Goal: Transaction & Acquisition: Purchase product/service

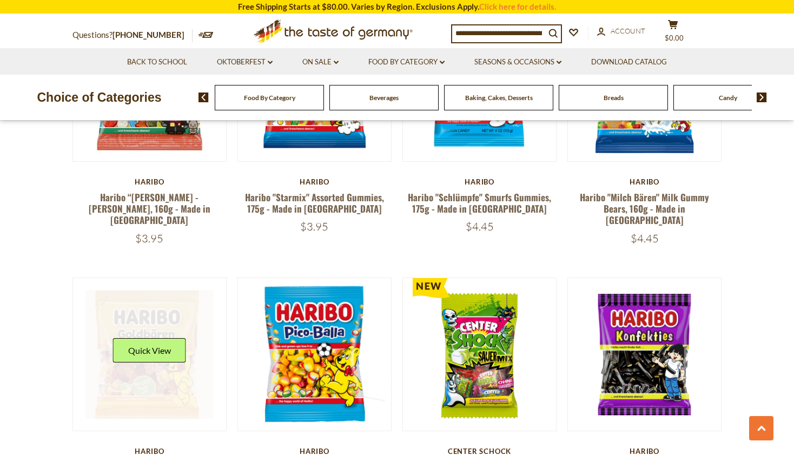
scroll to position [2063, 0]
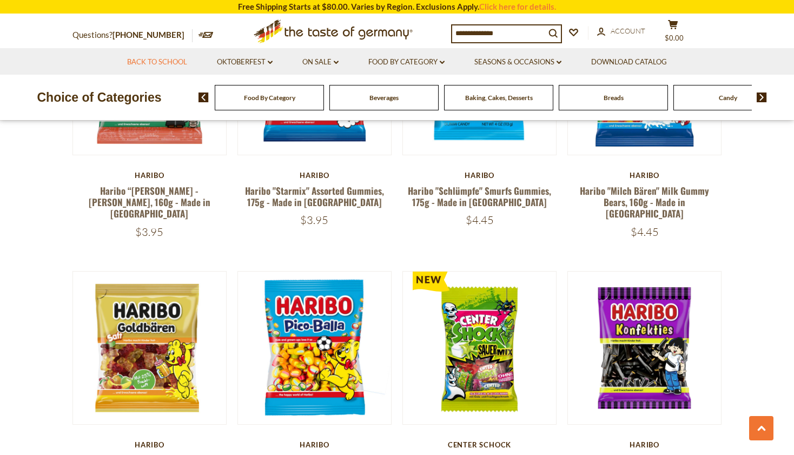
click at [148, 62] on link "Back to School" at bounding box center [157, 62] width 60 height 12
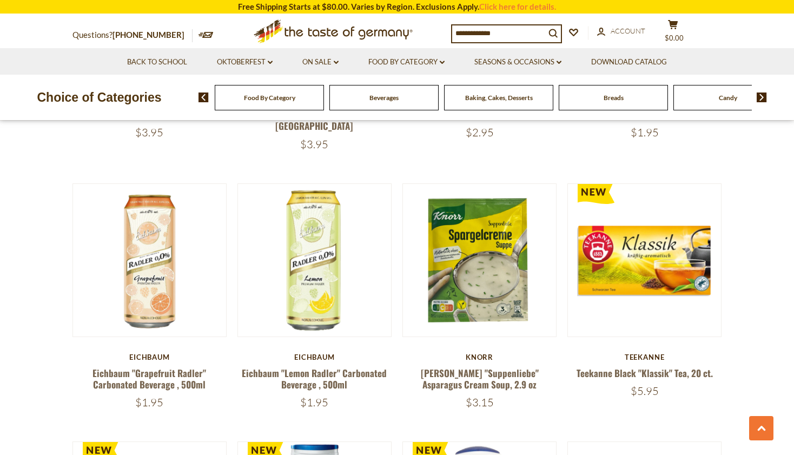
scroll to position [804, 0]
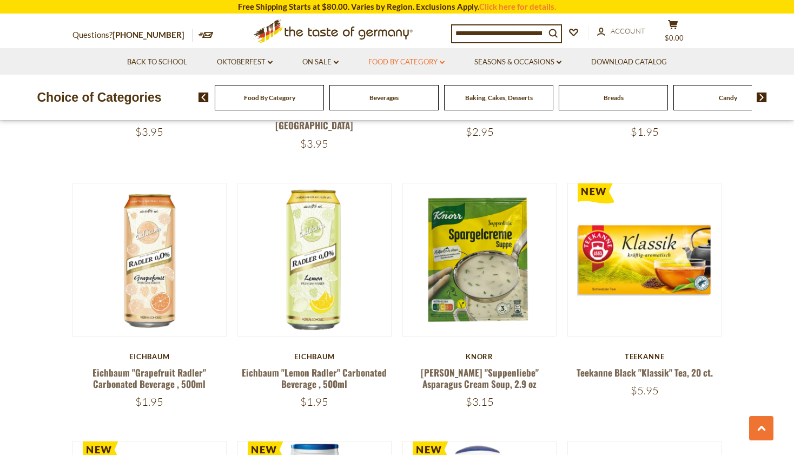
click at [420, 59] on link "Food By Category dropdown_arrow" at bounding box center [406, 62] width 76 height 12
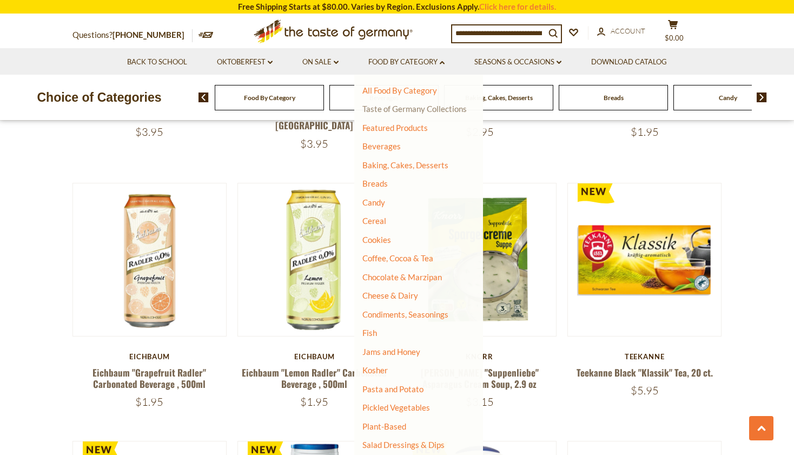
click at [406, 112] on link "Taste of Germany Collections" at bounding box center [414, 109] width 104 height 10
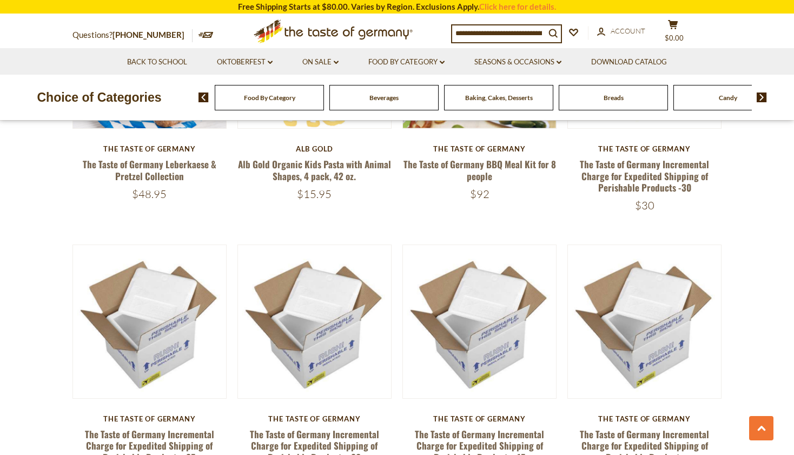
scroll to position [901, 0]
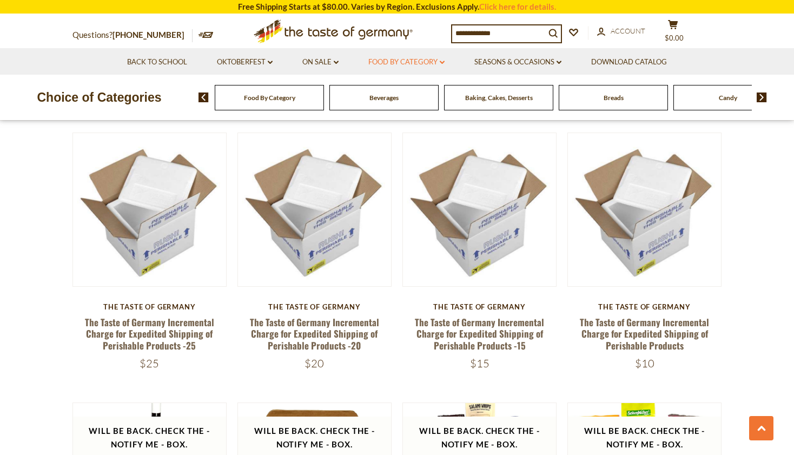
click at [431, 65] on link "Food By Category dropdown_arrow" at bounding box center [406, 62] width 76 height 12
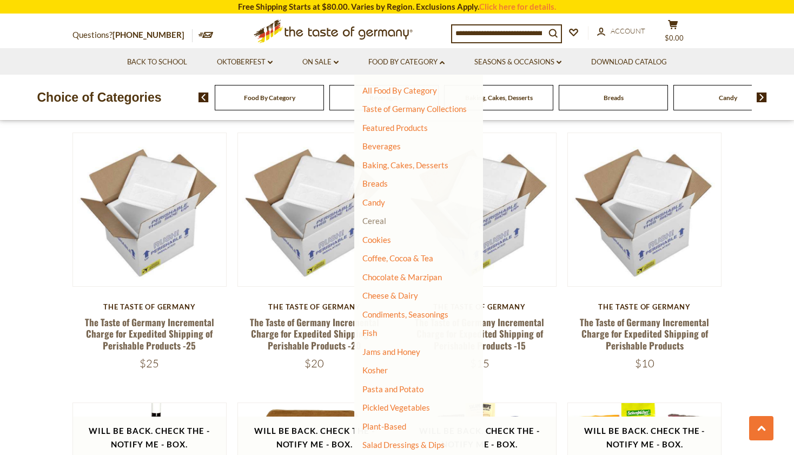
click at [382, 222] on link "Cereal" at bounding box center [374, 221] width 24 height 10
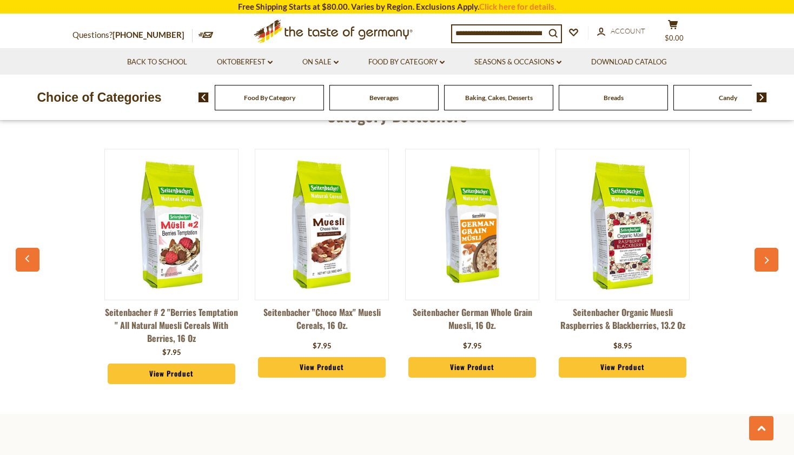
scroll to position [1712, 0]
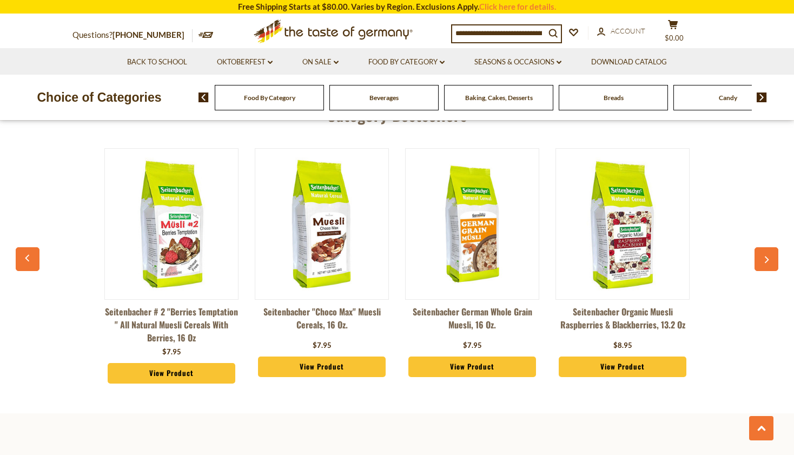
click at [769, 260] on icon "button" at bounding box center [766, 260] width 7 height 8
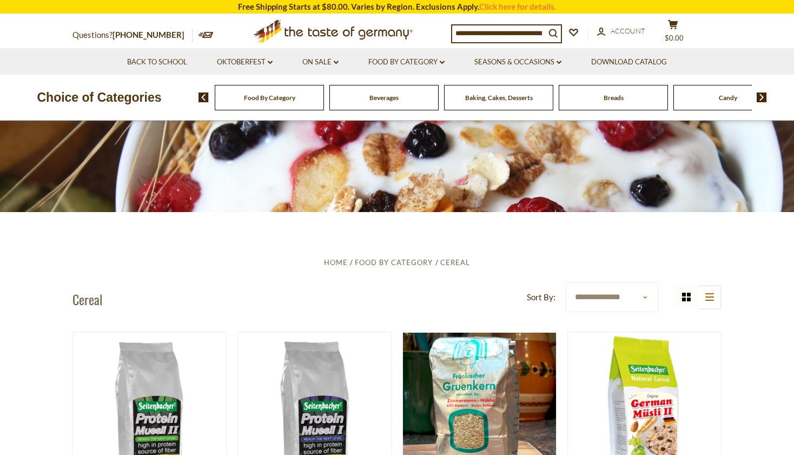
scroll to position [92, 0]
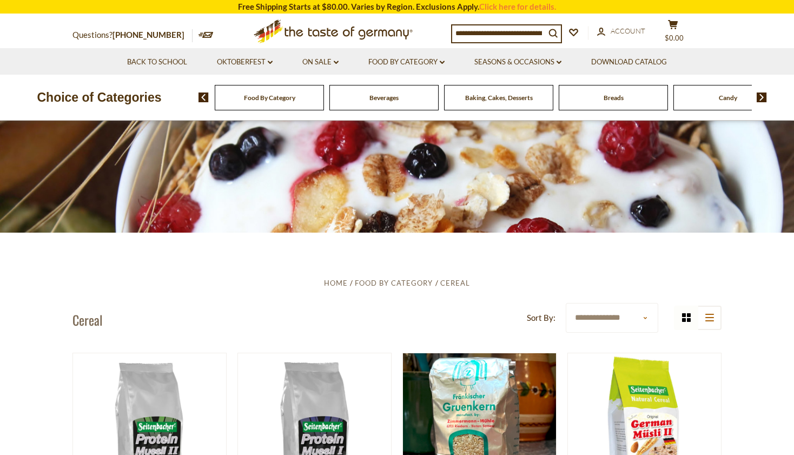
click at [324, 96] on div "Beverages" at bounding box center [269, 97] width 109 height 25
click at [324, 105] on div "Beverages" at bounding box center [269, 97] width 109 height 25
click at [386, 94] on span "Beverages" at bounding box center [383, 98] width 29 height 8
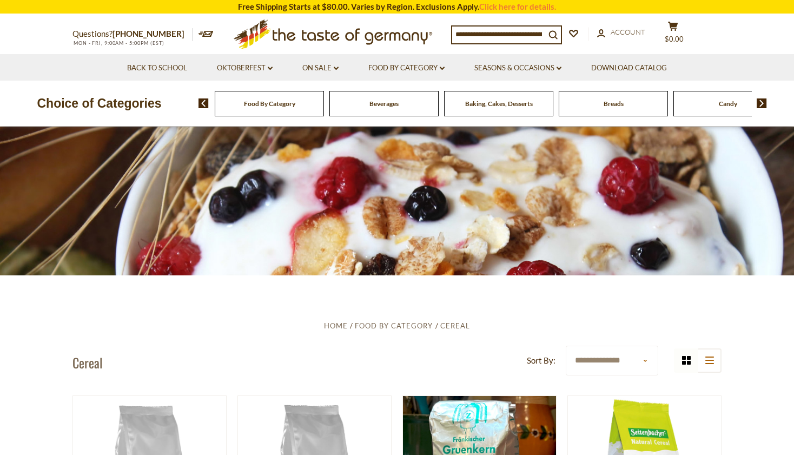
scroll to position [0, 0]
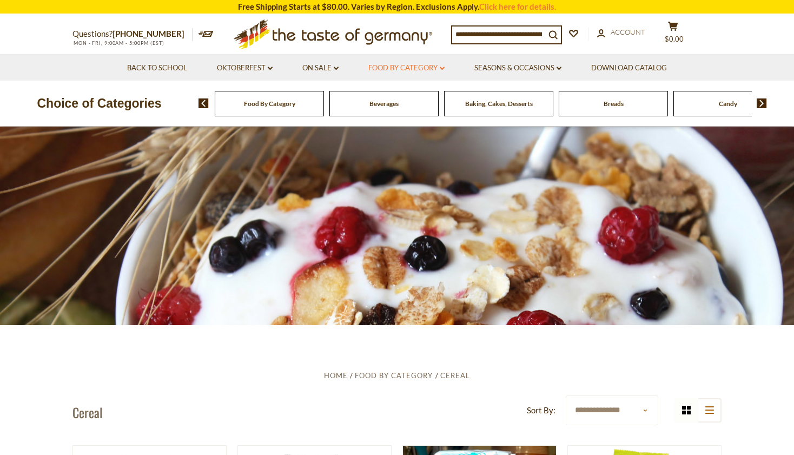
click at [394, 71] on link "Food By Category dropdown_arrow" at bounding box center [406, 68] width 76 height 12
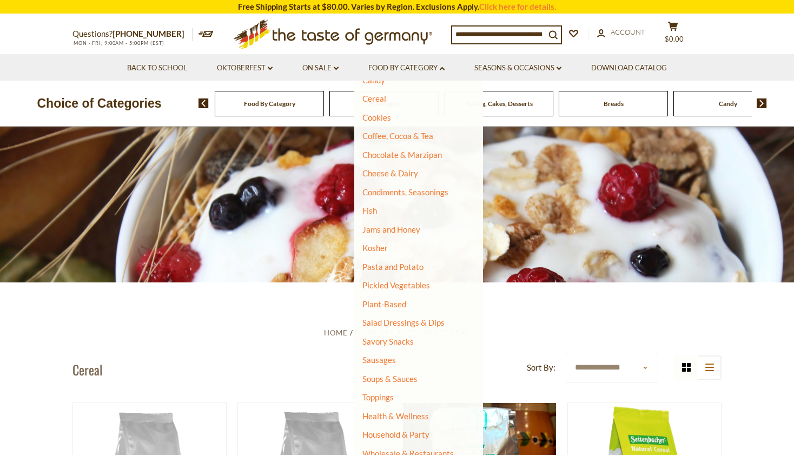
scroll to position [43, 0]
click at [410, 449] on link "Wholesale & Restaurants" at bounding box center [407, 453] width 91 height 15
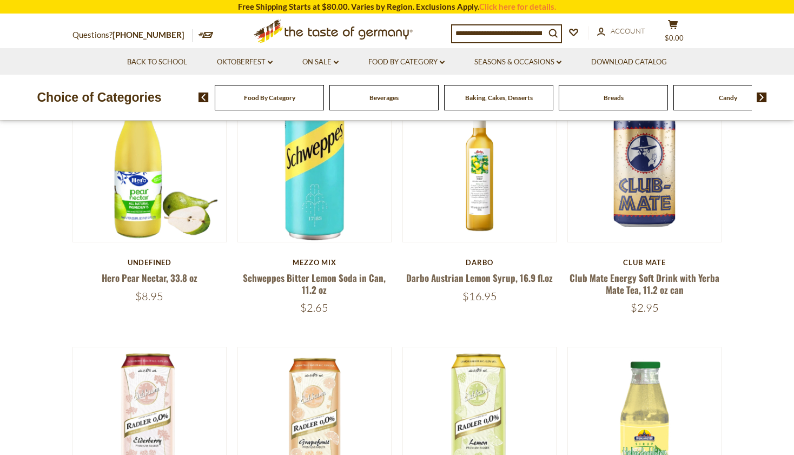
scroll to position [403, 0]
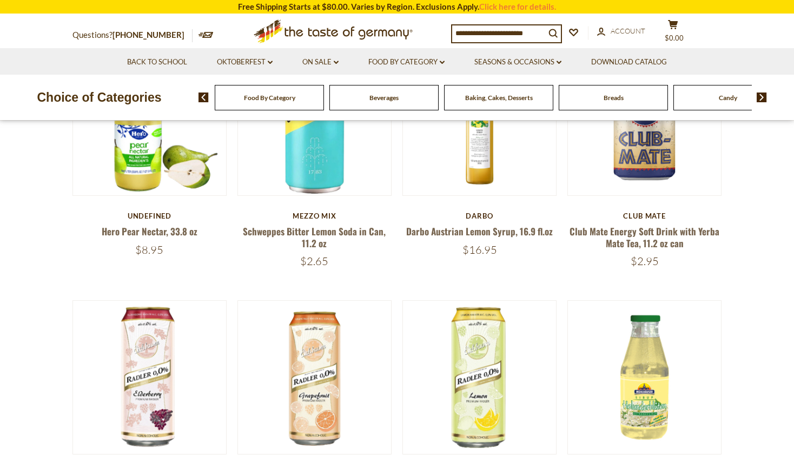
click at [486, 29] on input at bounding box center [498, 32] width 93 height 15
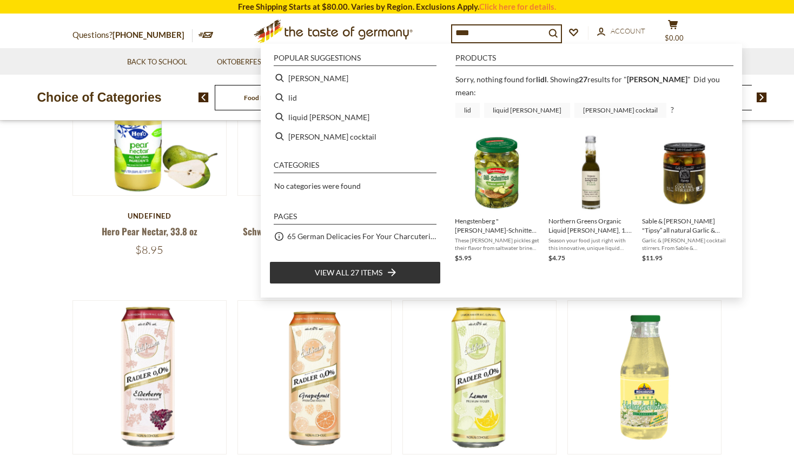
type input "****"
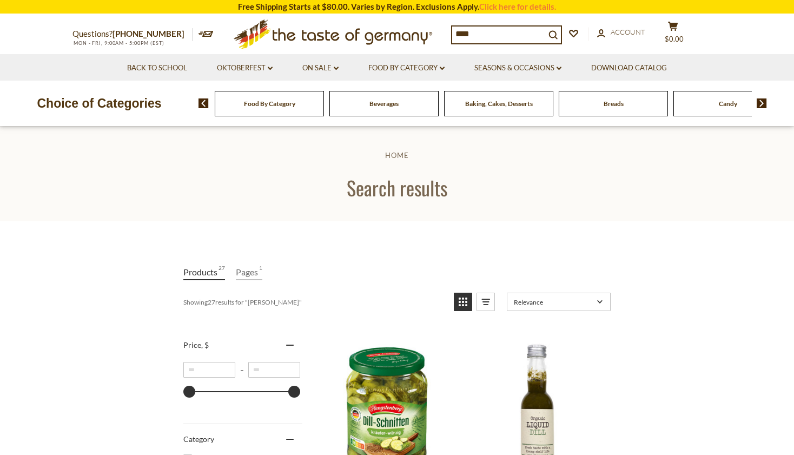
click at [514, 36] on input "****" at bounding box center [498, 34] width 93 height 15
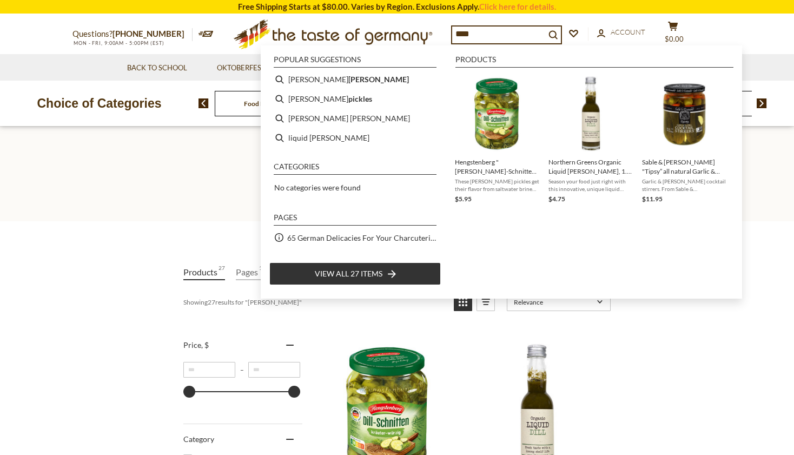
click at [514, 36] on input "****" at bounding box center [498, 34] width 93 height 15
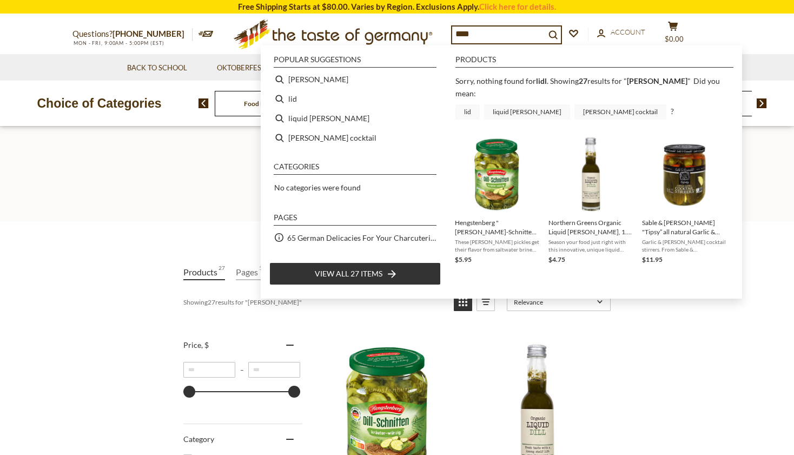
type input "****"
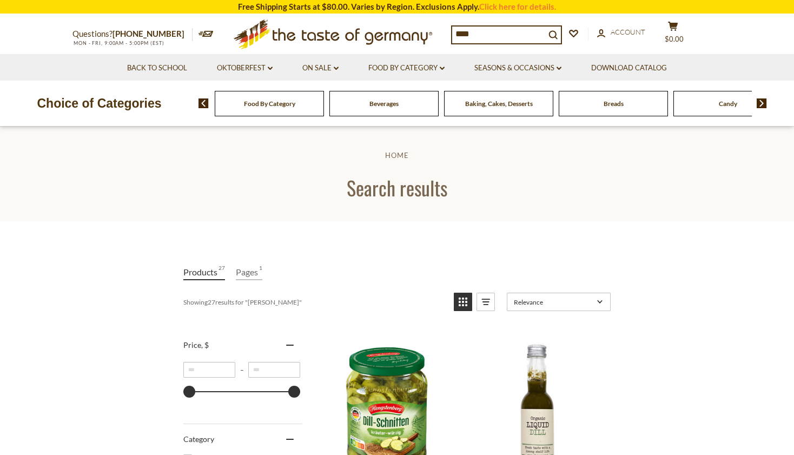
click at [500, 38] on input "****" at bounding box center [498, 34] width 93 height 15
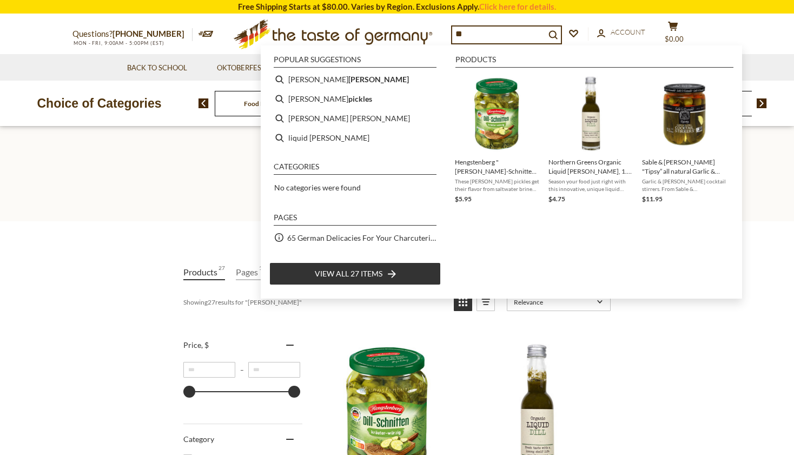
type input "*"
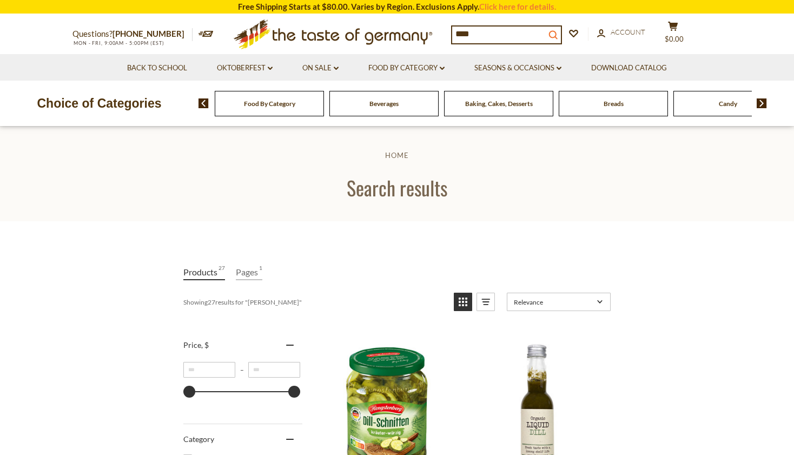
click at [557, 37] on icon "search_icon" at bounding box center [552, 34] width 9 height 9
type input "****"
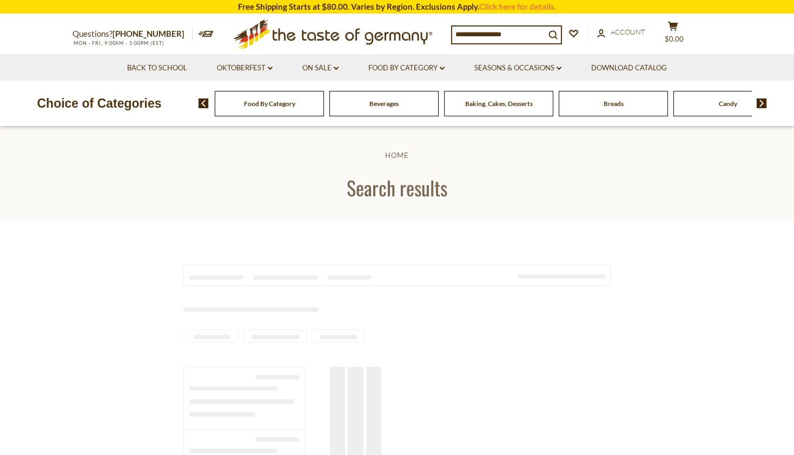
type input "****"
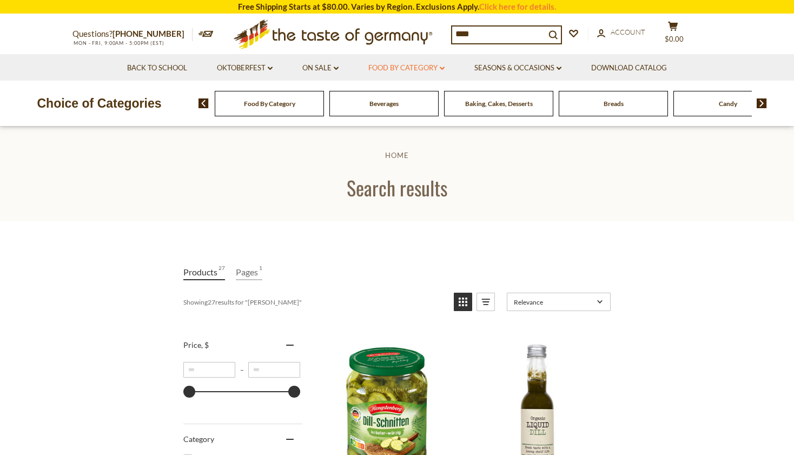
click at [393, 71] on link "Food By Category dropdown_arrow" at bounding box center [406, 68] width 76 height 12
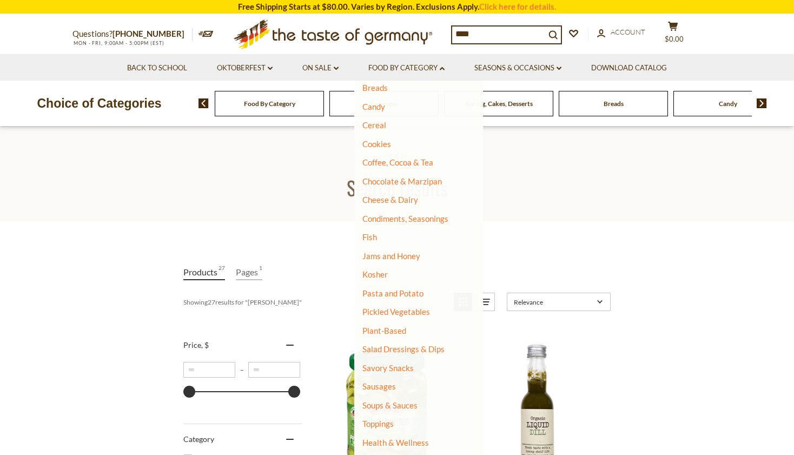
scroll to position [95, 0]
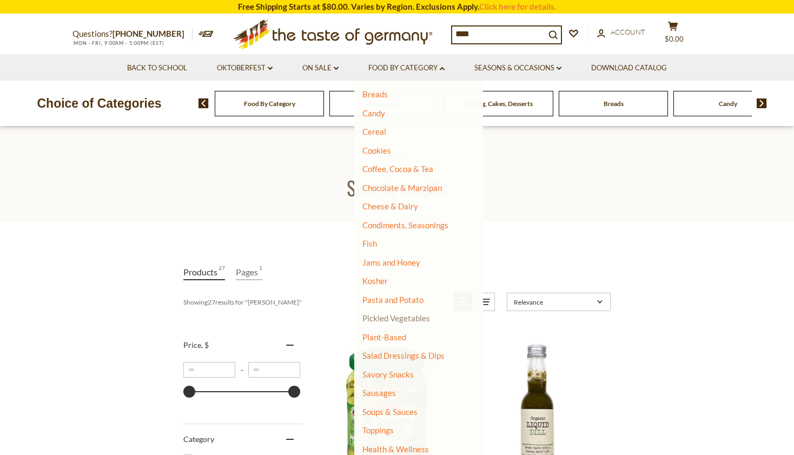
click at [405, 317] on link "Pickled Vegetables" at bounding box center [396, 318] width 68 height 10
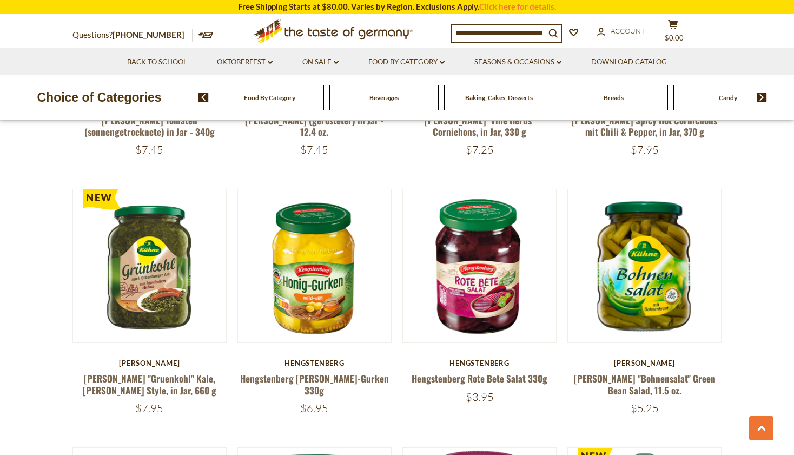
scroll to position [798, 0]
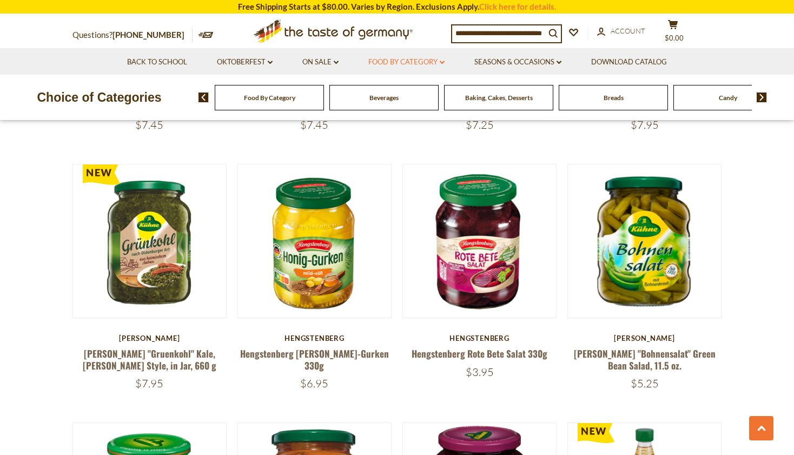
click at [441, 64] on icon "dropdown_arrow" at bounding box center [442, 63] width 5 height 4
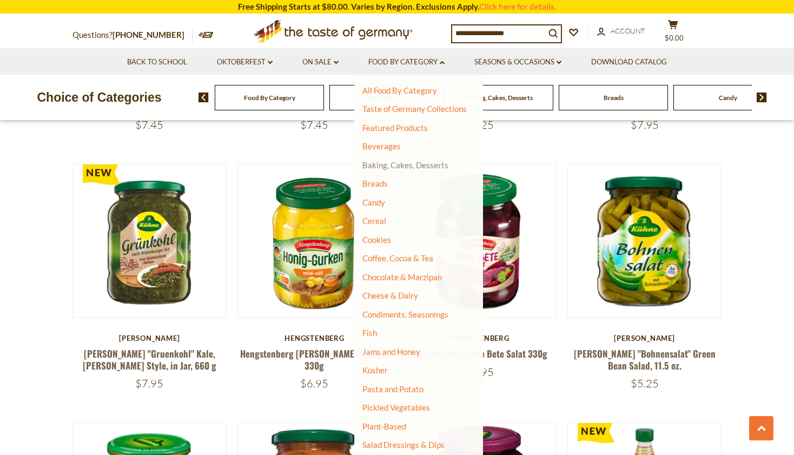
click at [382, 166] on link "Baking, Cakes, Desserts" at bounding box center [405, 165] width 86 height 10
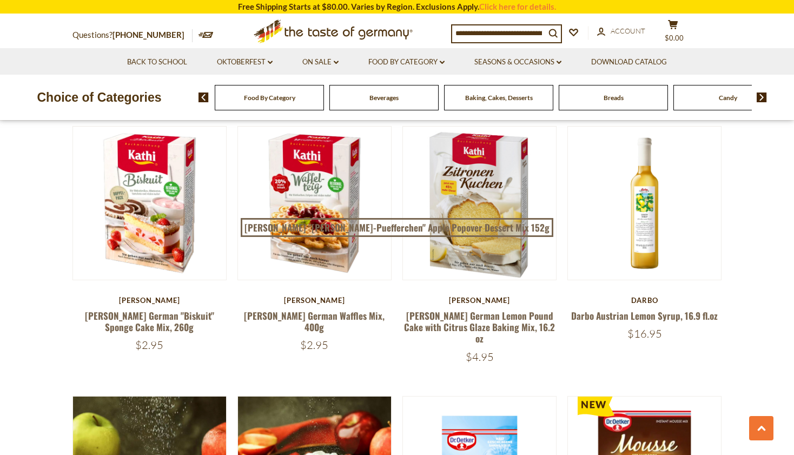
scroll to position [1589, 0]
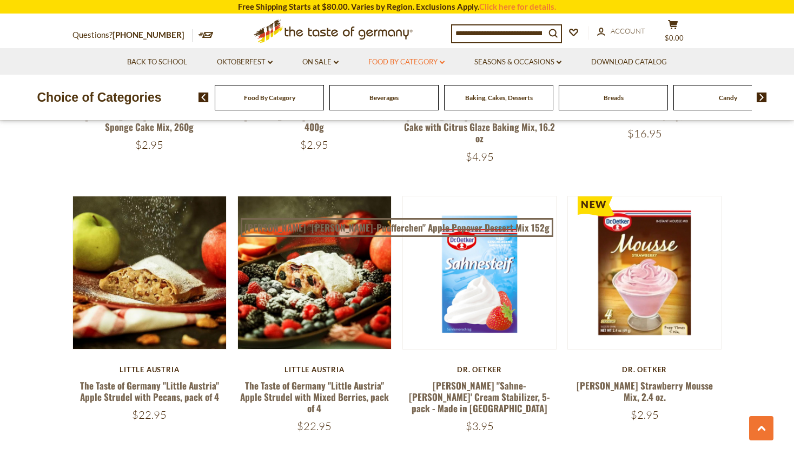
click at [425, 64] on link "Food By Category dropdown_arrow" at bounding box center [406, 62] width 76 height 12
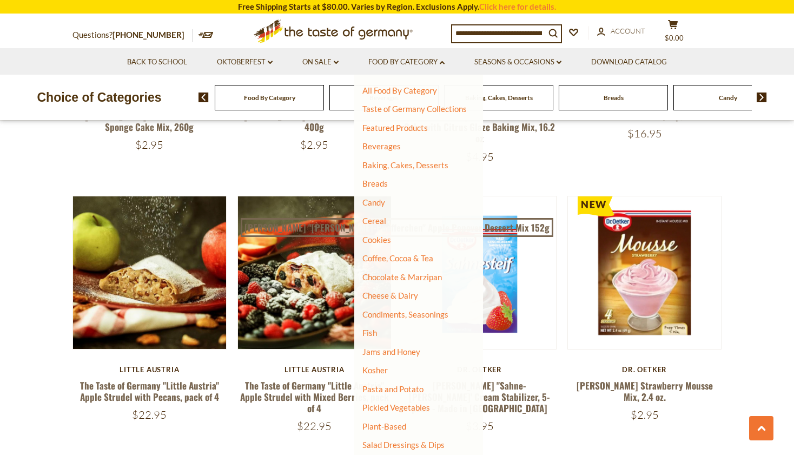
click at [762, 184] on section "**********" at bounding box center [397, 58] width 794 height 2645
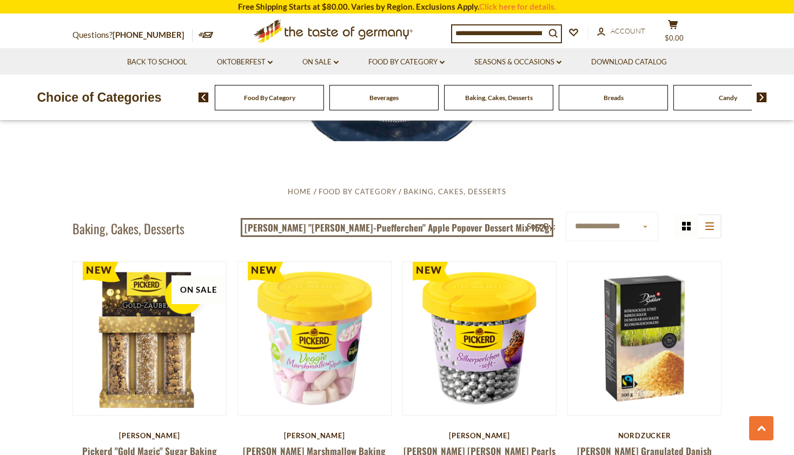
scroll to position [0, 0]
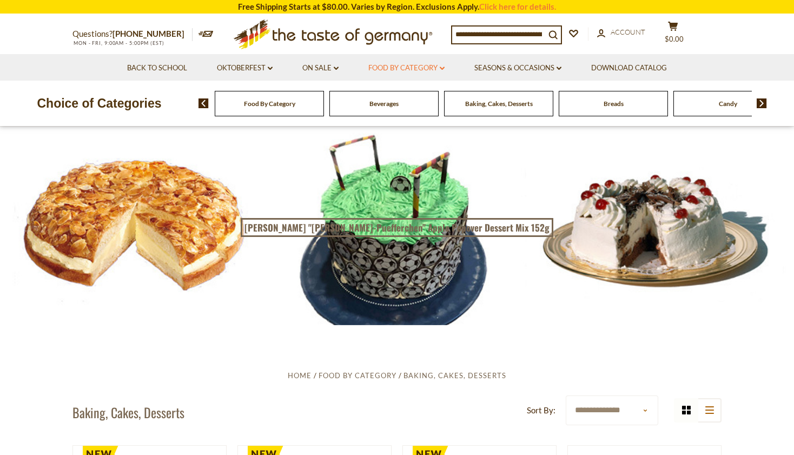
click at [399, 63] on link "Food By Category dropdown_arrow" at bounding box center [406, 68] width 76 height 12
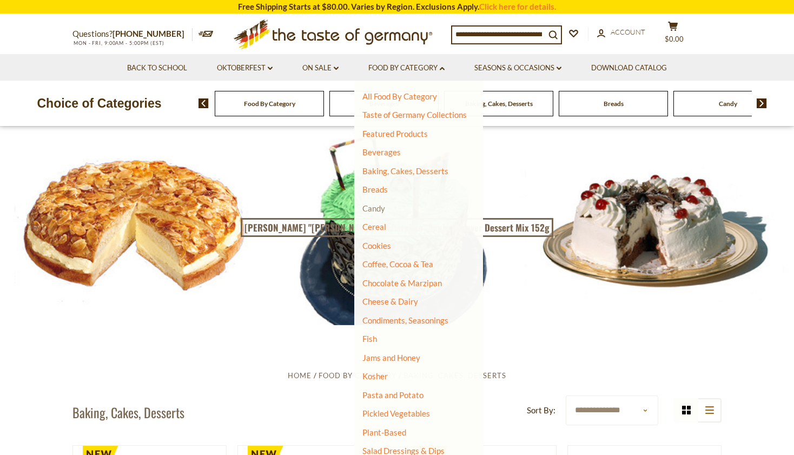
click at [378, 206] on link "Candy" at bounding box center [373, 208] width 23 height 10
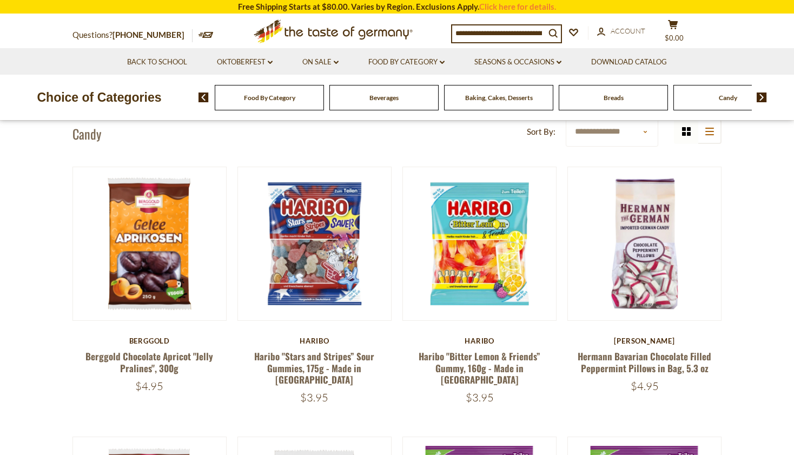
scroll to position [244, 0]
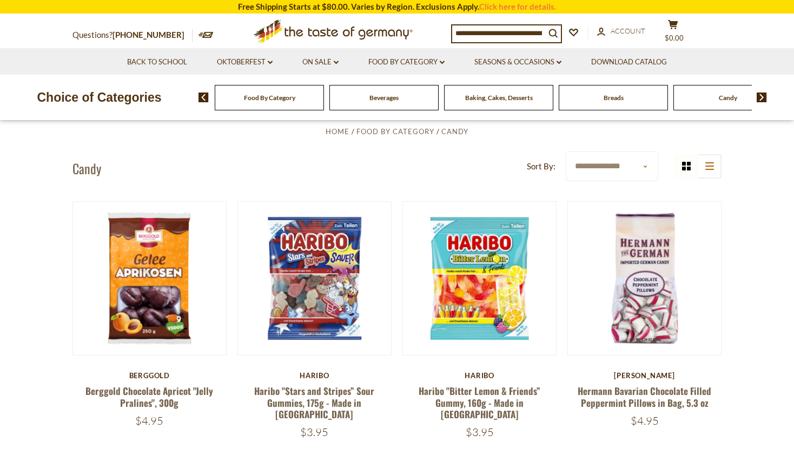
click at [617, 161] on select "**********" at bounding box center [612, 166] width 92 height 30
select select "**********"
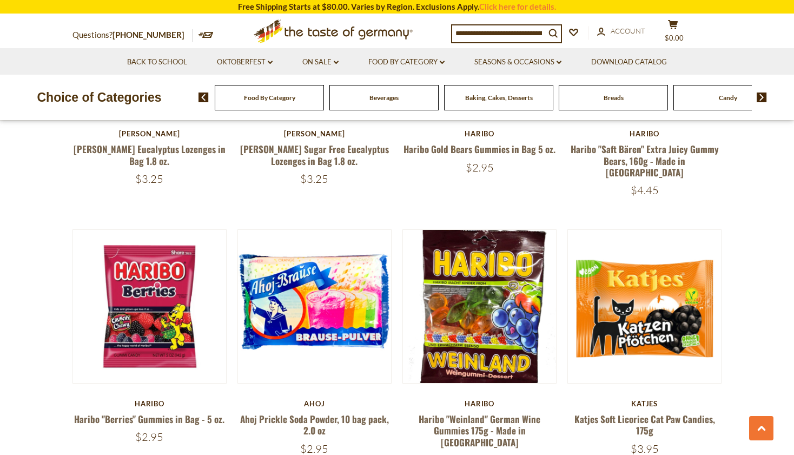
scroll to position [524, 0]
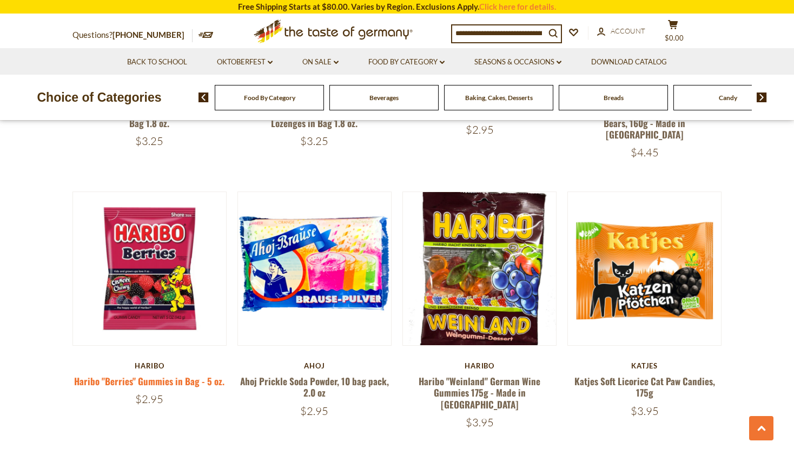
click at [199, 374] on link "Haribo "Berries" Gummies in Bag - 5 oz." at bounding box center [149, 381] width 150 height 14
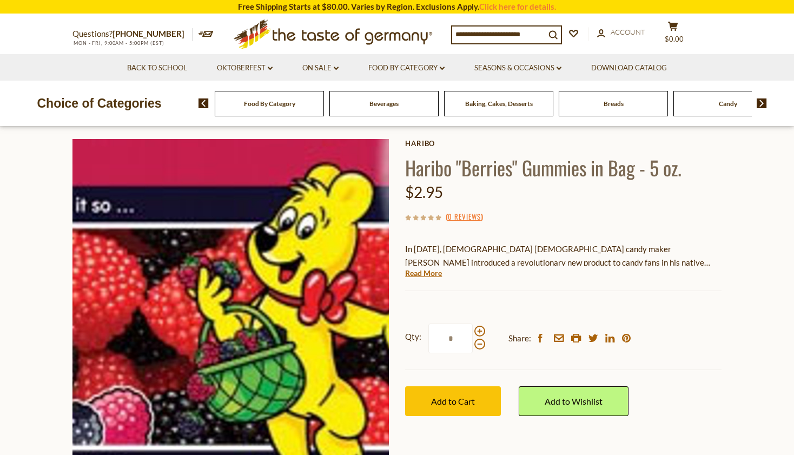
scroll to position [45, 0]
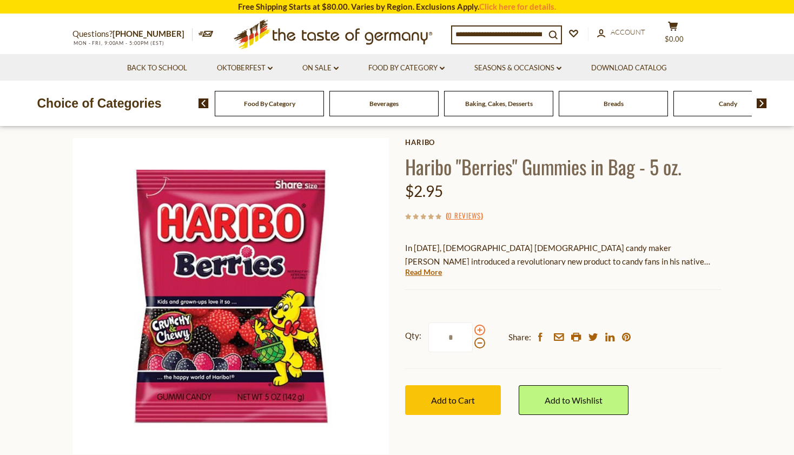
click at [477, 331] on span at bounding box center [479, 330] width 11 height 11
click at [473, 331] on input "*" at bounding box center [450, 337] width 44 height 30
click at [480, 343] on span at bounding box center [479, 342] width 11 height 11
click at [473, 343] on input "*" at bounding box center [450, 337] width 44 height 30
click at [483, 328] on span at bounding box center [479, 330] width 11 height 11
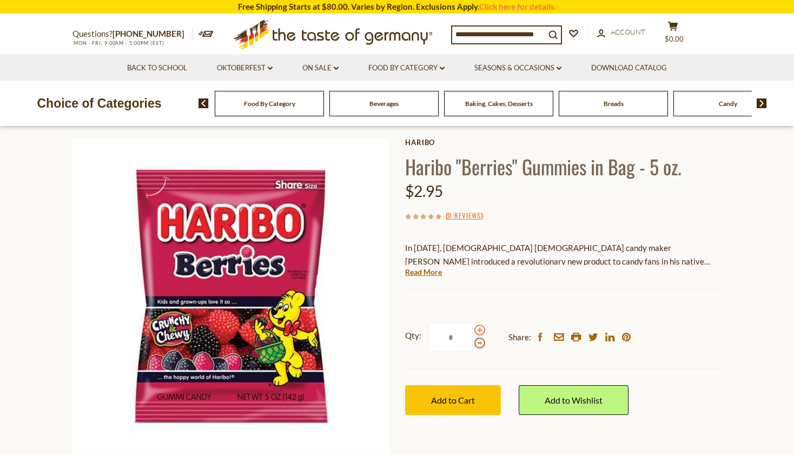
click at [473, 328] on input "*" at bounding box center [450, 337] width 44 height 30
click at [483, 328] on span at bounding box center [479, 330] width 11 height 11
click at [473, 328] on input "*" at bounding box center [450, 337] width 44 height 30
click at [427, 271] on link "Read More" at bounding box center [423, 272] width 37 height 11
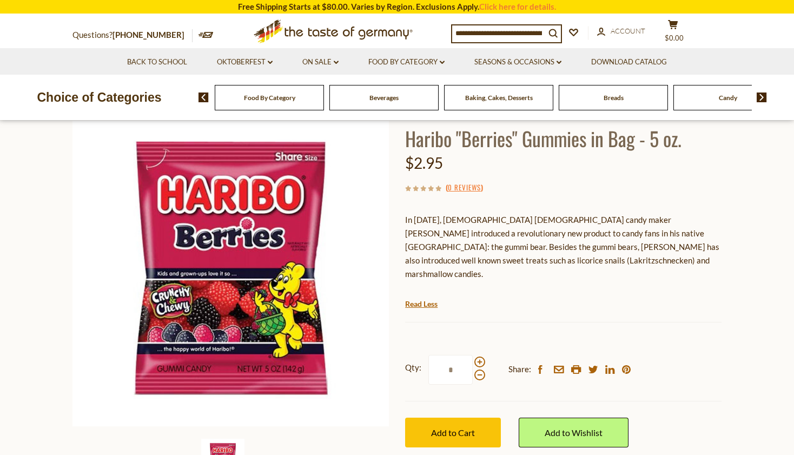
scroll to position [74, 0]
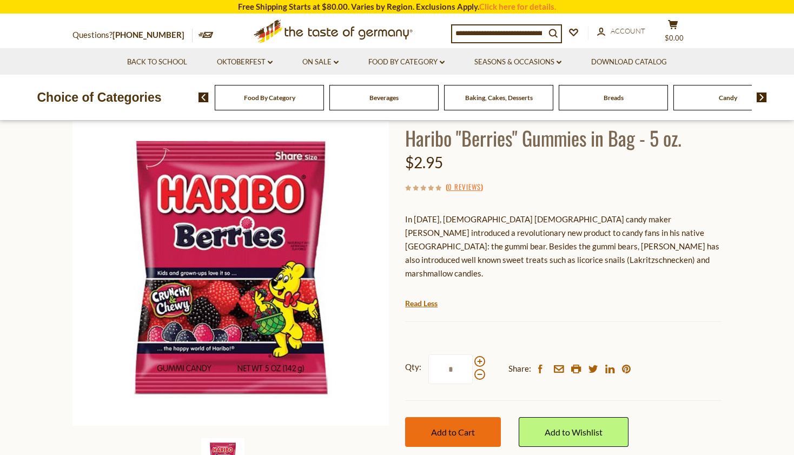
click at [481, 422] on button "Add to Cart" at bounding box center [453, 432] width 96 height 30
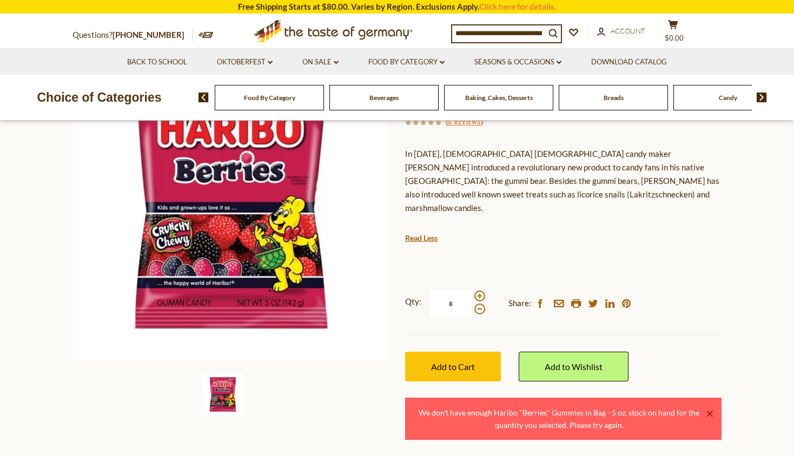
scroll to position [140, 0]
click at [478, 303] on span at bounding box center [479, 308] width 11 height 11
click at [473, 296] on input "*" at bounding box center [450, 303] width 44 height 30
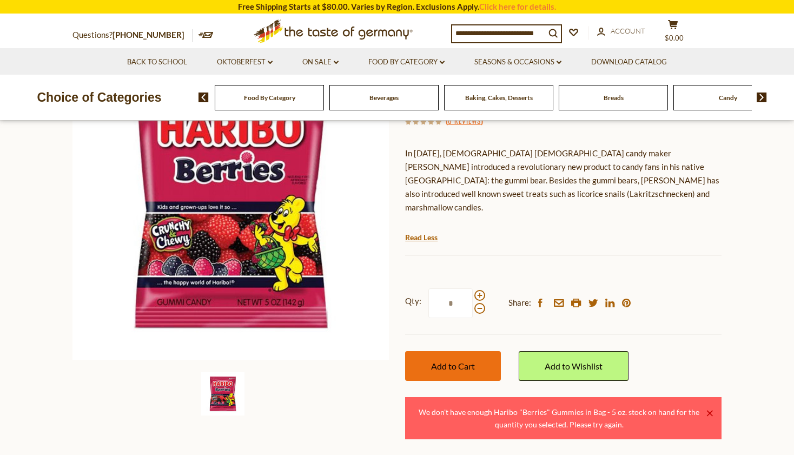
click at [472, 361] on span "Add to Cart" at bounding box center [453, 366] width 44 height 10
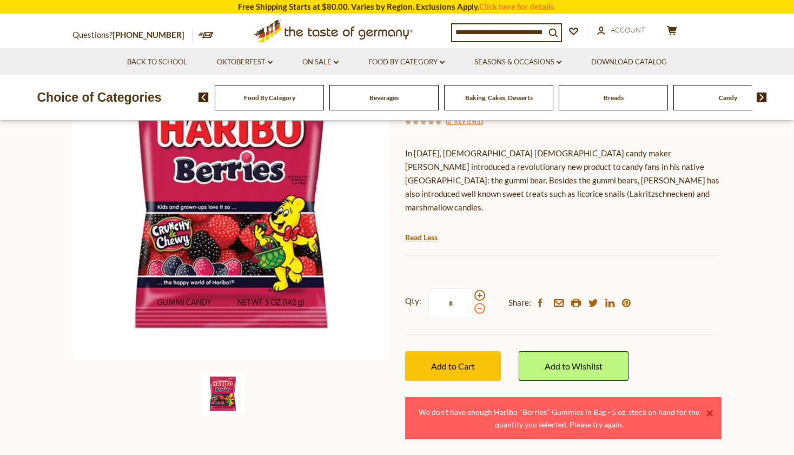
click at [480, 303] on span at bounding box center [479, 308] width 11 height 11
click at [473, 296] on input "*" at bounding box center [450, 303] width 44 height 30
type input "*"
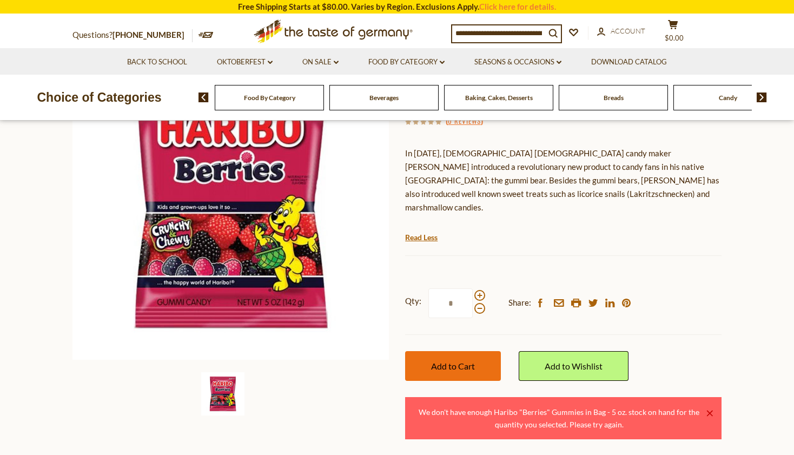
click at [473, 361] on span "Add to Cart" at bounding box center [453, 366] width 44 height 10
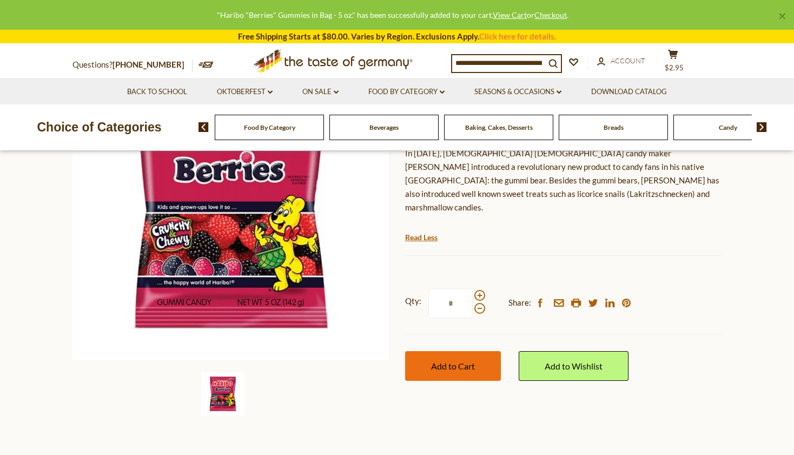
click at [473, 361] on span "Add to Cart" at bounding box center [453, 366] width 44 height 10
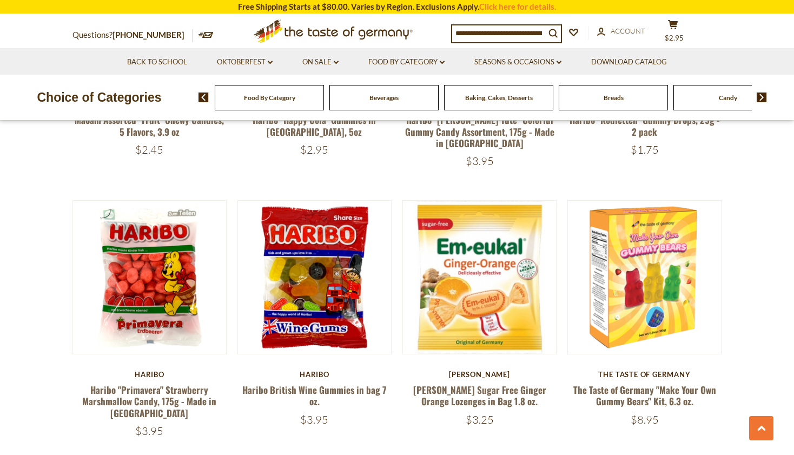
scroll to position [1315, 0]
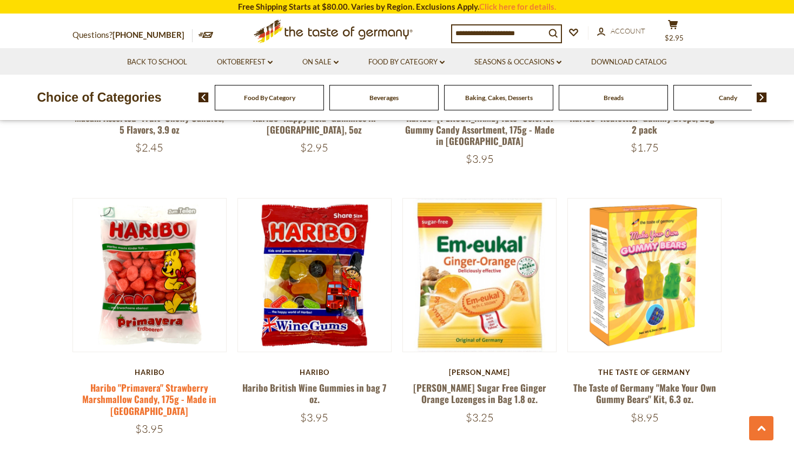
click at [167, 381] on link "Haribo "Primavera" Strawberry Marshmallow Candy, 175g - Made in [GEOGRAPHIC_DAT…" at bounding box center [149, 399] width 134 height 37
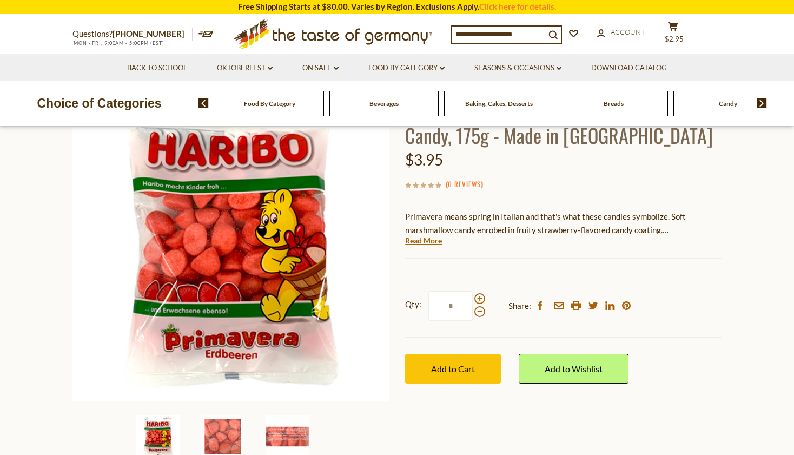
scroll to position [104, 0]
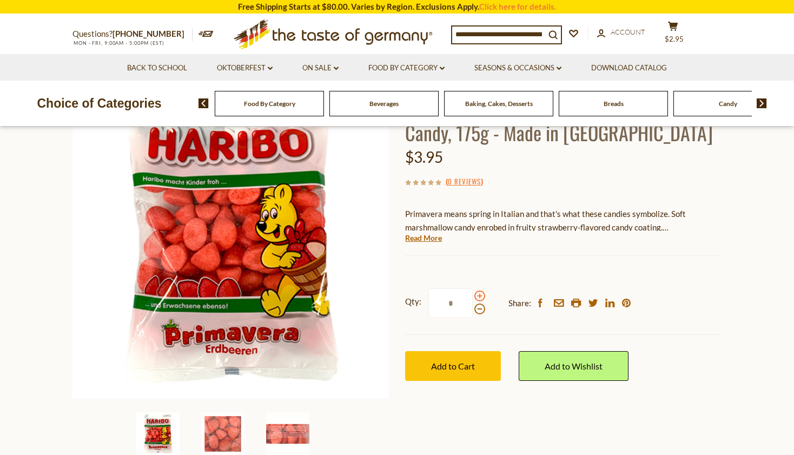
click at [481, 295] on span at bounding box center [479, 295] width 11 height 11
click at [473, 295] on input "*" at bounding box center [450, 303] width 44 height 30
type input "*"
click at [469, 367] on span "Add to Cart" at bounding box center [453, 366] width 44 height 10
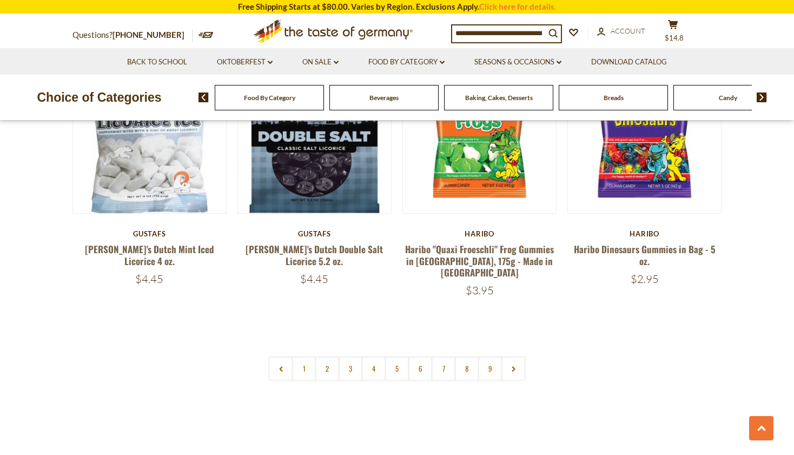
scroll to position [2503, 0]
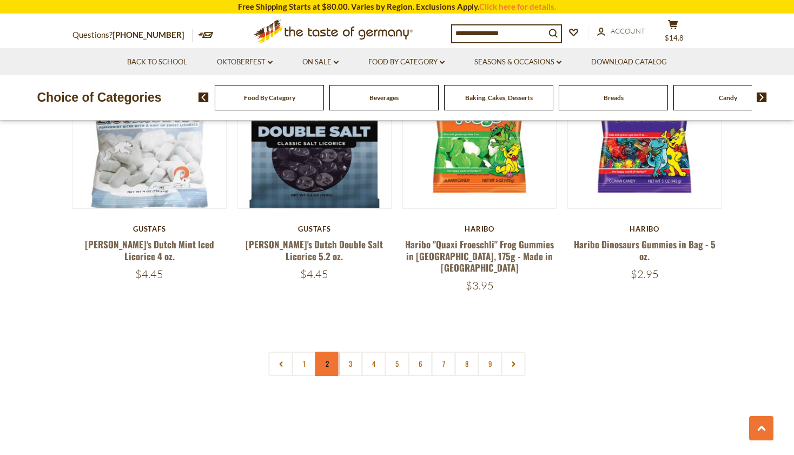
click at [326, 352] on link "2" at bounding box center [327, 364] width 24 height 24
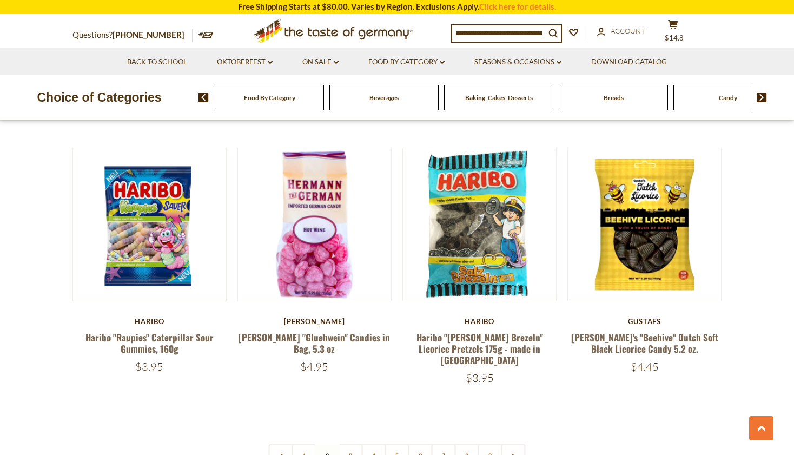
scroll to position [2423, 0]
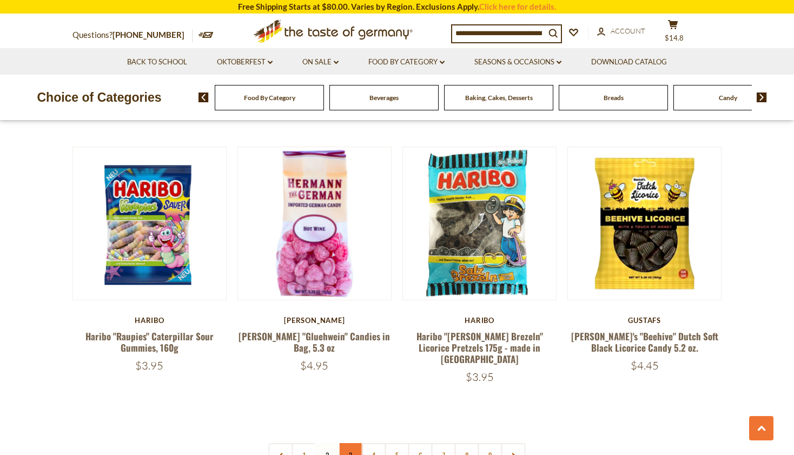
click at [351, 443] on link "3" at bounding box center [351, 455] width 24 height 24
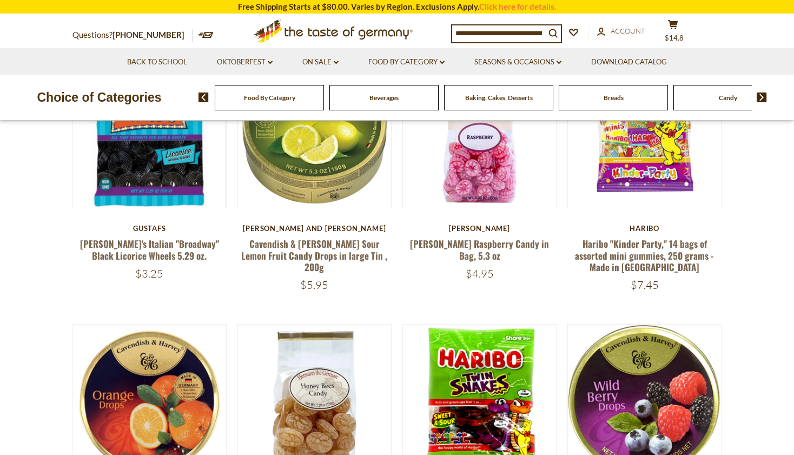
scroll to position [376, 0]
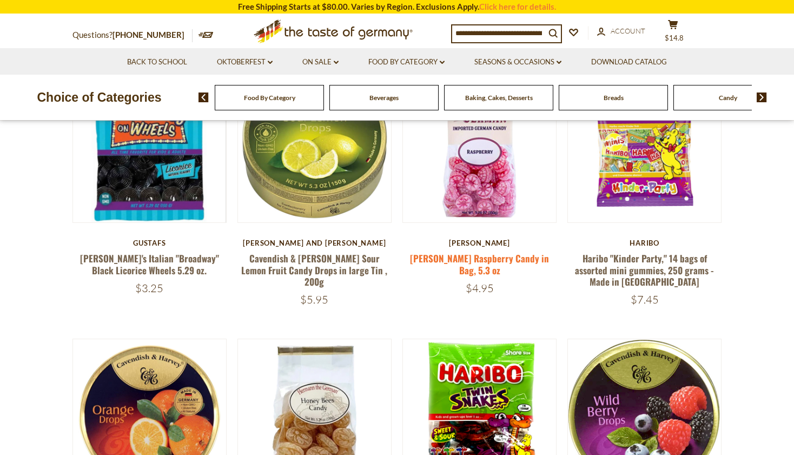
click at [463, 265] on link "Hermann Bavarian Raspberry Candy in Bag, 5.3 oz" at bounding box center [479, 263] width 139 height 25
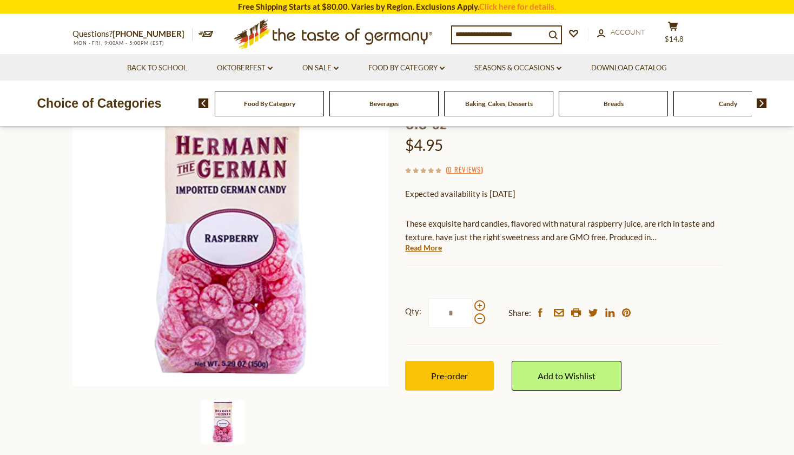
scroll to position [117, 0]
